Goal: Information Seeking & Learning: Learn about a topic

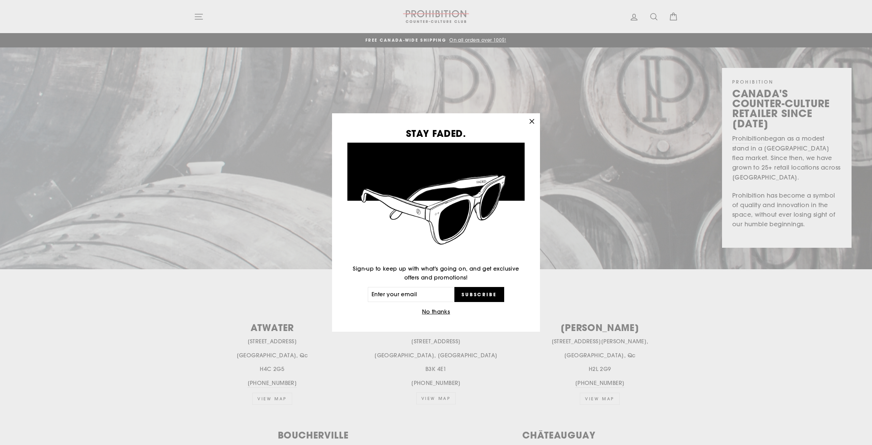
click at [472, 45] on div "STAY FADED. Sign-up to keep up with what's going on, and get exclusive offers a…" at bounding box center [436, 222] width 872 height 445
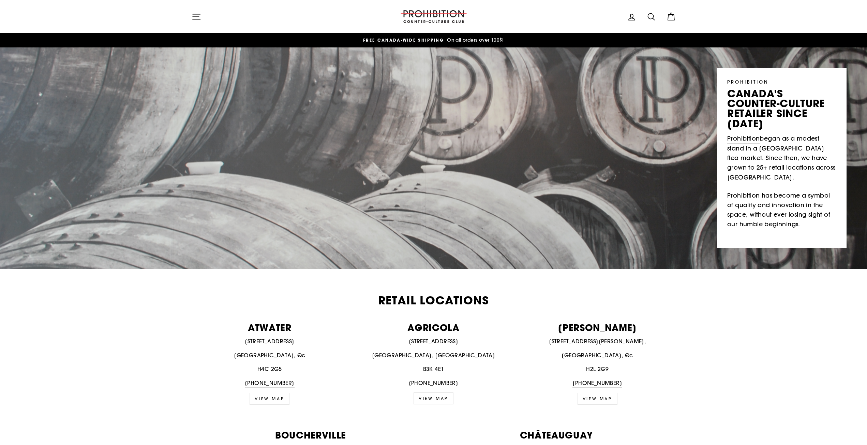
click at [198, 15] on icon "button" at bounding box center [197, 17] width 10 height 10
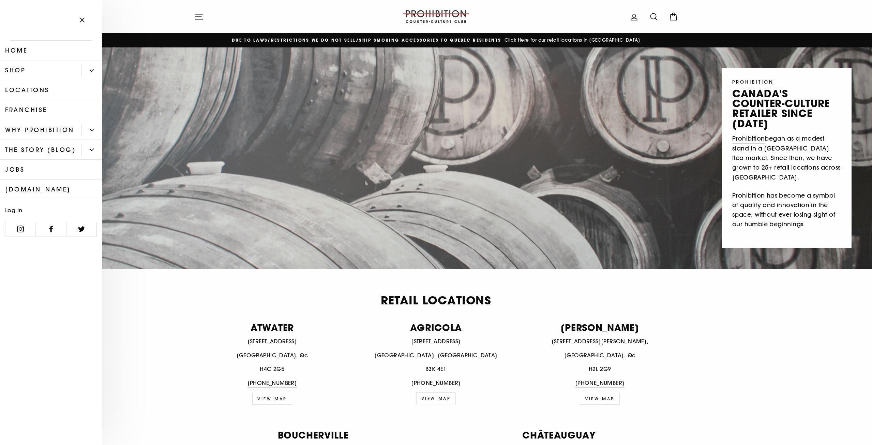
click at [21, 229] on icon at bounding box center [20, 228] width 7 height 7
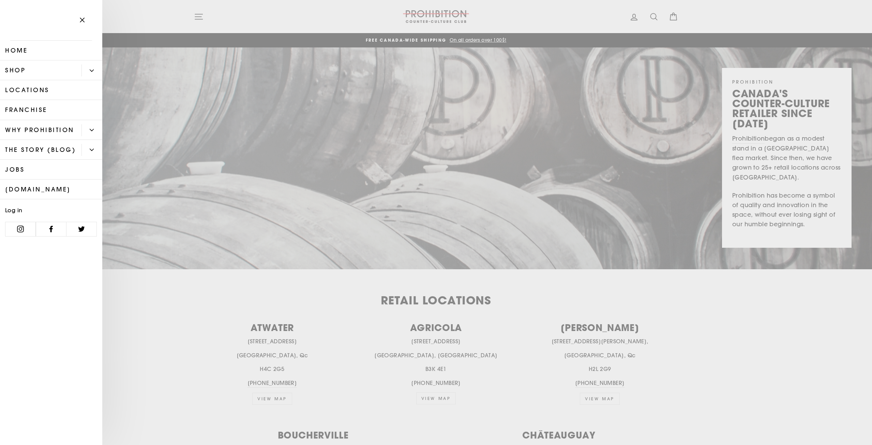
click at [28, 192] on link "[DOMAIN_NAME]" at bounding box center [51, 189] width 102 height 20
drag, startPoint x: 198, startPoint y: 127, endPoint x: 136, endPoint y: 103, distance: 66.2
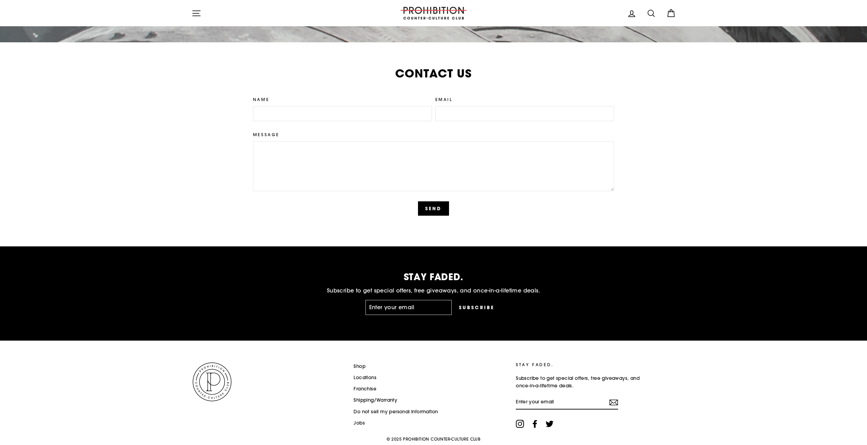
scroll to position [1581, 0]
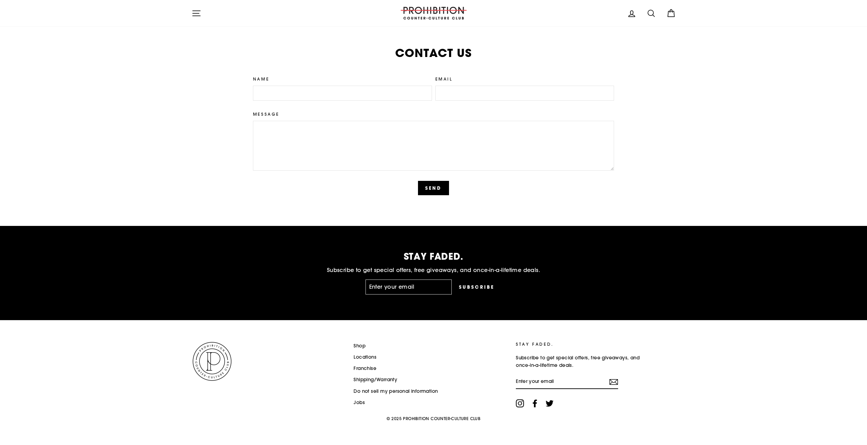
click at [249, 353] on link at bounding box center [269, 361] width 155 height 41
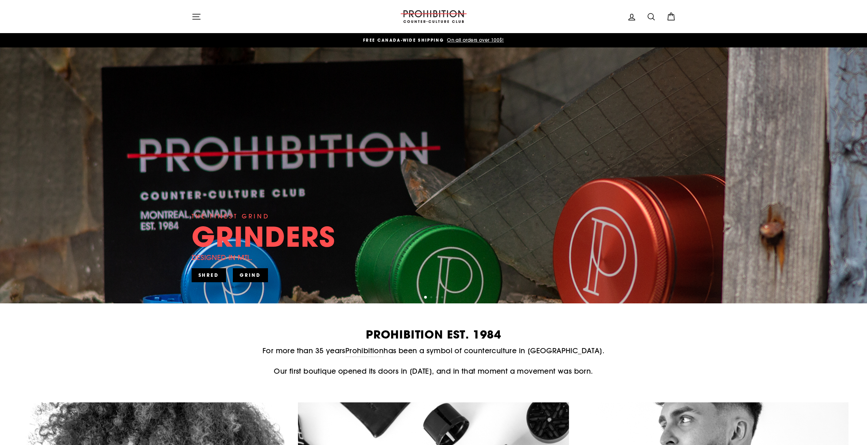
click at [249, 353] on p "For more than 35 years Prohibition has been a symbol of counterculture in [GEOG…" at bounding box center [434, 351] width 484 height 12
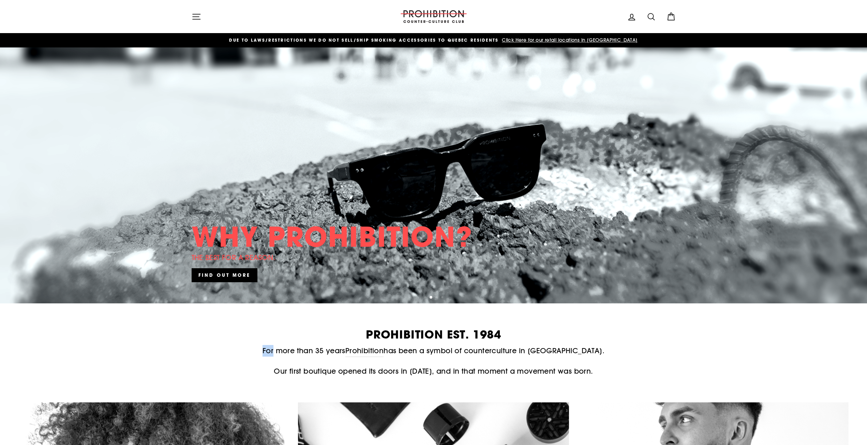
click at [203, 15] on button "Site navigation" at bounding box center [197, 16] width 18 height 15
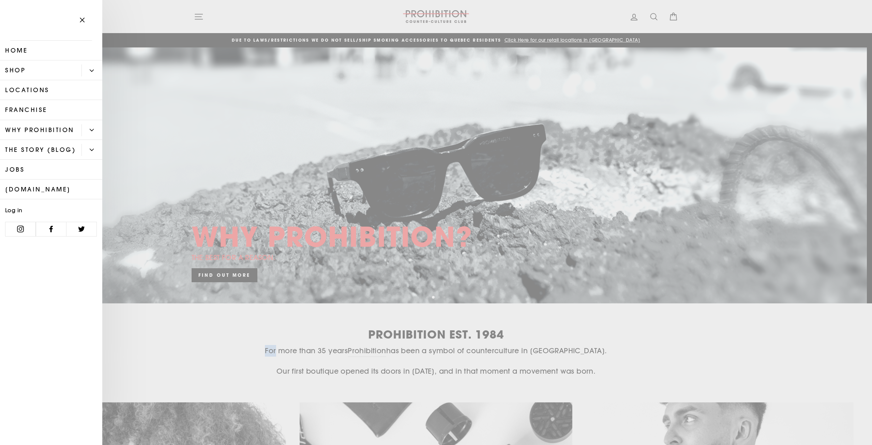
click at [41, 108] on link "Franchise" at bounding box center [51, 110] width 102 height 20
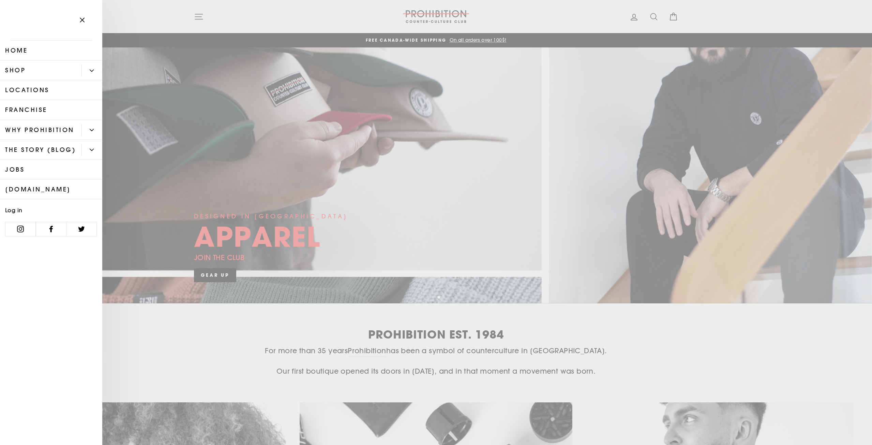
drag, startPoint x: 625, startPoint y: 69, endPoint x: 584, endPoint y: 67, distance: 40.3
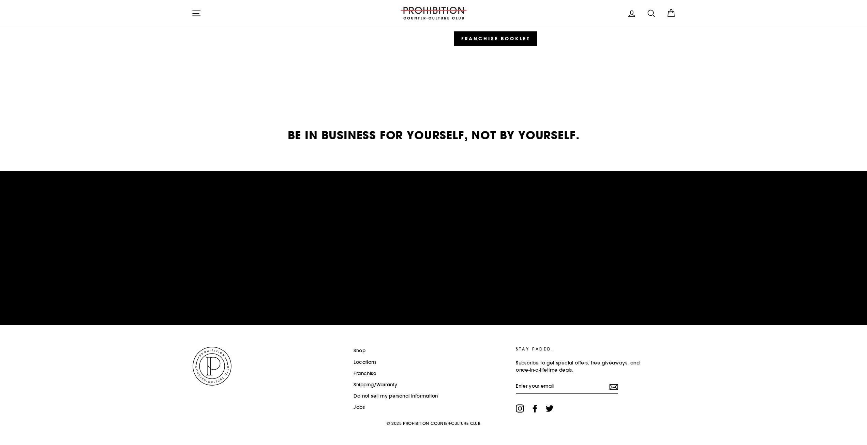
scroll to position [928, 0]
